Goal: Task Accomplishment & Management: Use online tool/utility

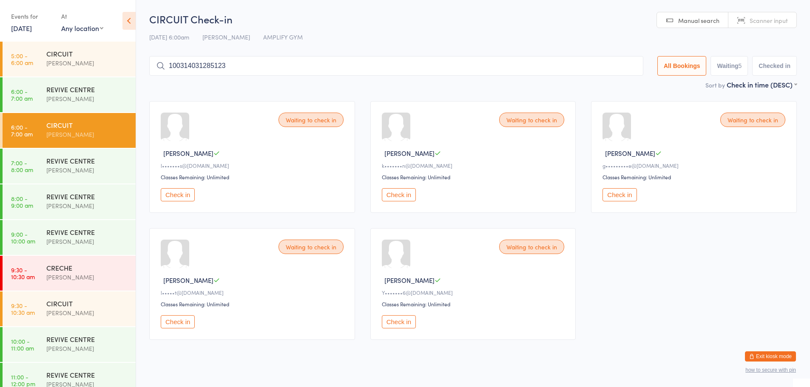
type input "1003140312851237"
click at [629, 67] on input "1003140312851237" at bounding box center [396, 66] width 494 height 20
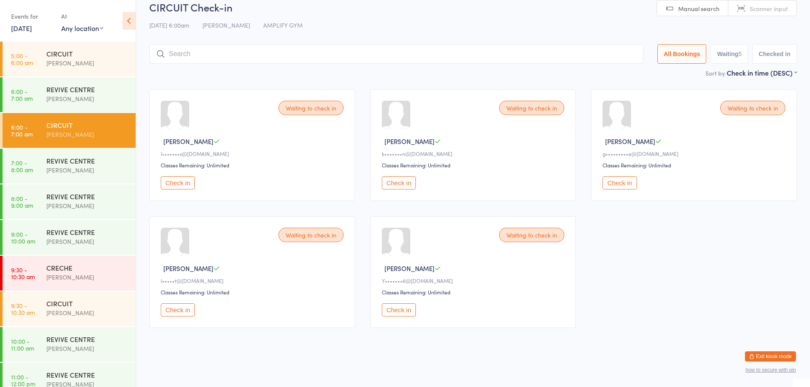
click at [191, 184] on button "Check in" at bounding box center [178, 182] width 34 height 13
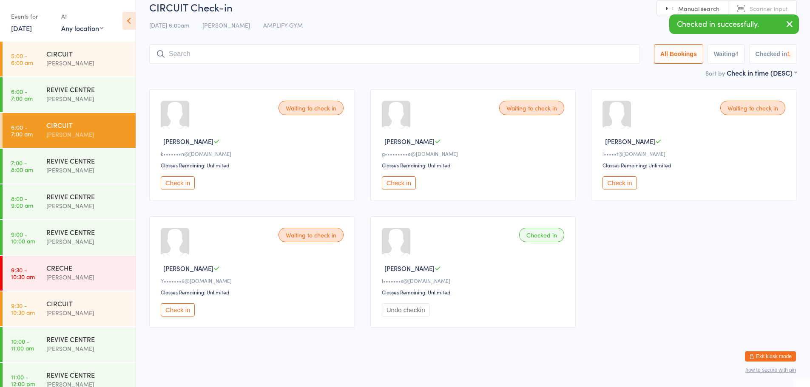
click at [191, 184] on button "Check in" at bounding box center [178, 182] width 34 height 13
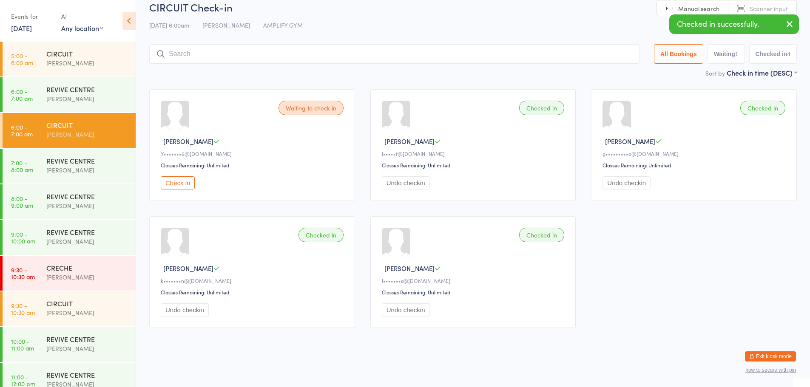
click at [188, 59] on input "search" at bounding box center [394, 54] width 490 height 20
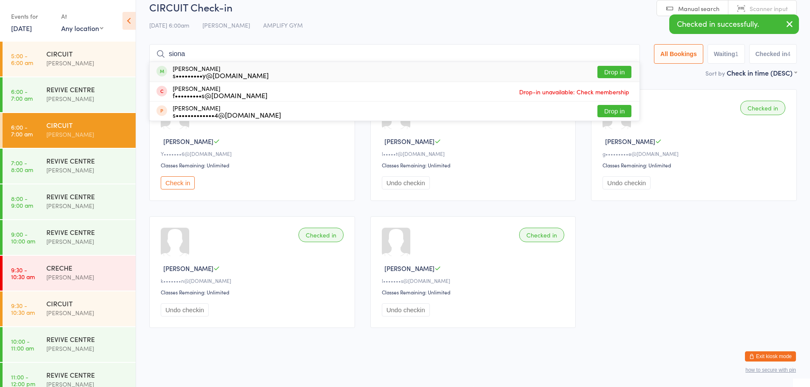
type input "siona"
click at [618, 74] on button "Drop in" at bounding box center [614, 72] width 34 height 12
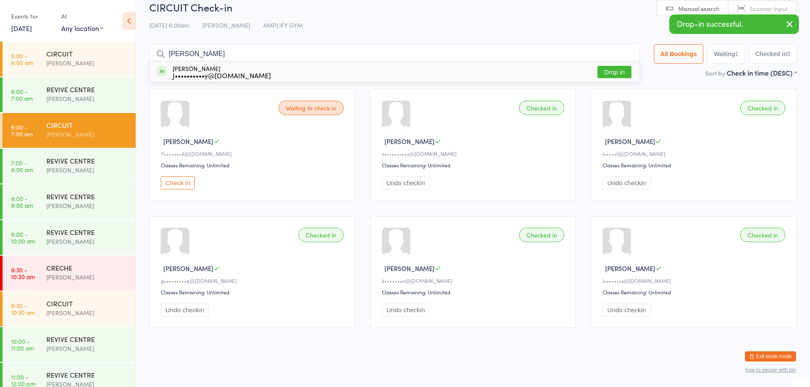
type input "john"
click at [607, 75] on button "Drop in" at bounding box center [614, 72] width 34 height 12
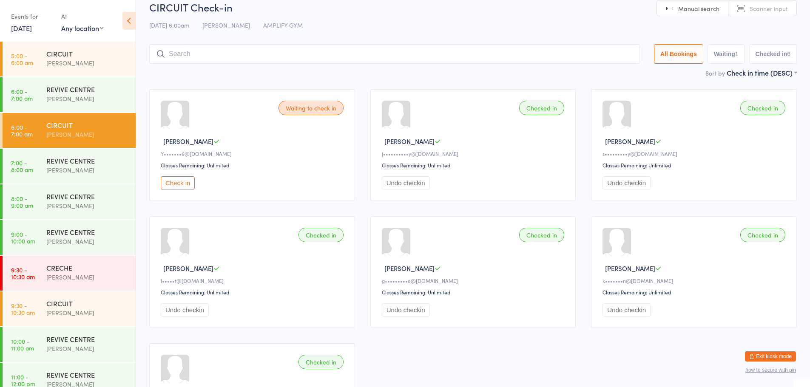
click at [165, 184] on button "Check in" at bounding box center [178, 182] width 34 height 13
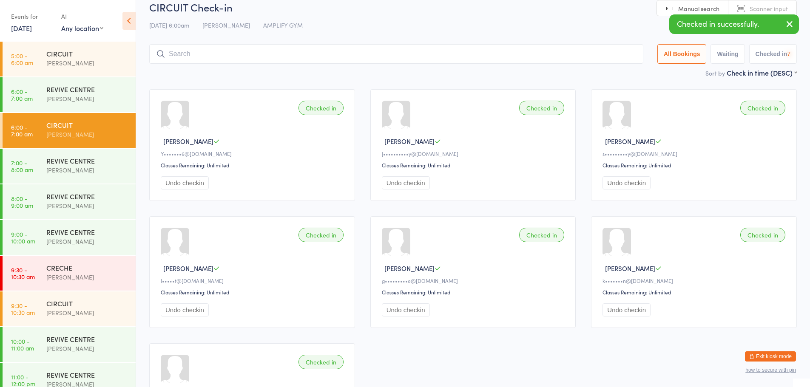
click at [199, 55] on input "search" at bounding box center [396, 54] width 494 height 20
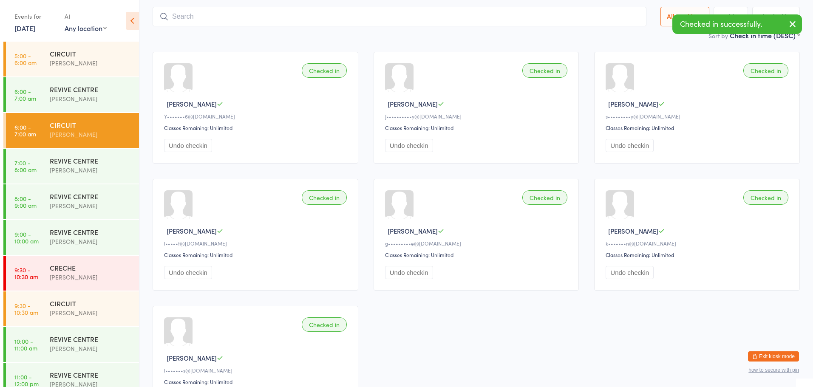
scroll to position [56, 0]
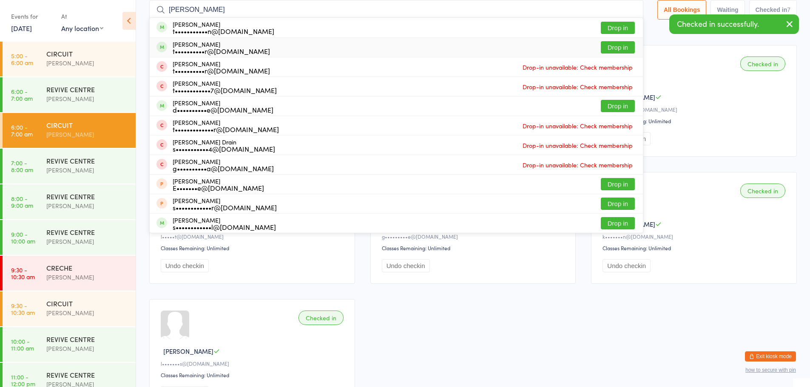
type input "tracey"
click at [602, 41] on div "Tracey Harper t••••••••••r@yahoo.com.au Drop in" at bounding box center [396, 47] width 493 height 19
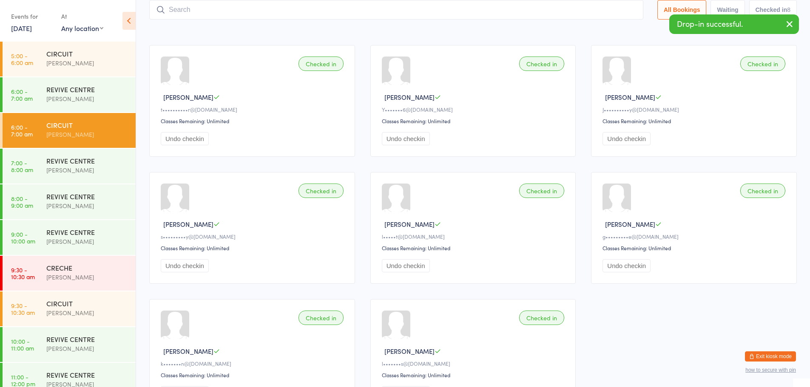
click at [776, 354] on button "Exit kiosk mode" at bounding box center [770, 357] width 51 height 10
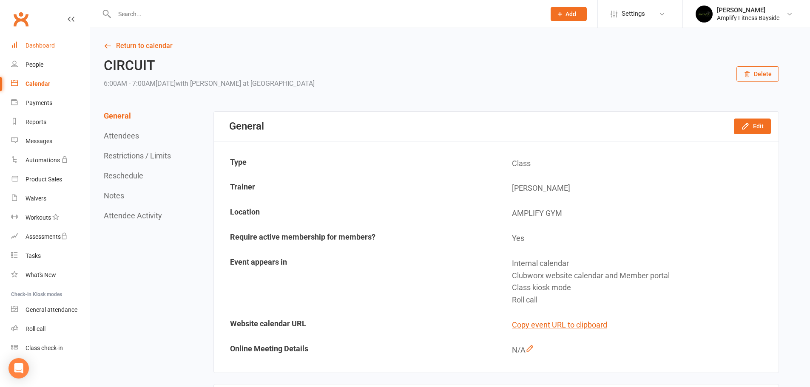
drag, startPoint x: 25, startPoint y: 43, endPoint x: 48, endPoint y: 39, distance: 23.8
click at [25, 43] on link "Dashboard" at bounding box center [50, 45] width 79 height 19
